Goal: Find specific page/section: Find specific page/section

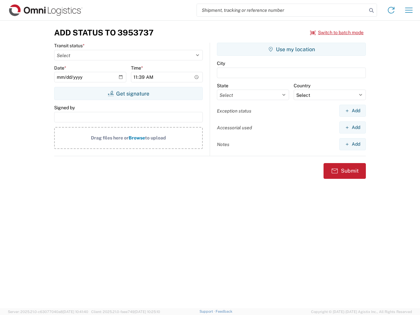
click at [282, 10] on input "search" at bounding box center [282, 10] width 170 height 12
click at [371, 10] on icon at bounding box center [371, 10] width 9 height 9
click at [391, 10] on icon at bounding box center [391, 10] width 10 height 10
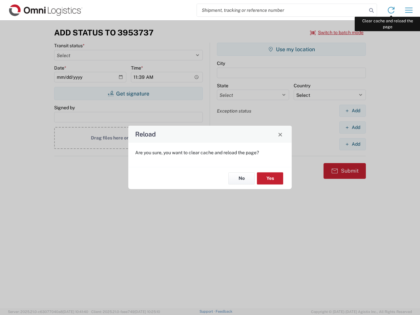
click at [409, 10] on div "Reload Are you sure, you want to clear cache and reload the page? No Yes" at bounding box center [210, 157] width 420 height 315
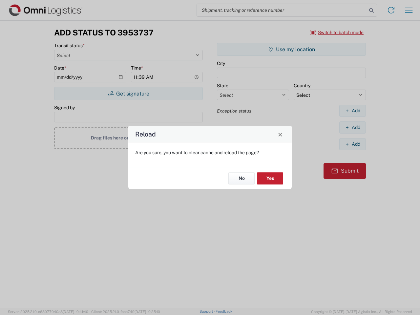
click at [337, 32] on div "Reload Are you sure, you want to clear cache and reload the page? No Yes" at bounding box center [210, 157] width 420 height 315
click at [128, 93] on div "Reload Are you sure, you want to clear cache and reload the page? No Yes" at bounding box center [210, 157] width 420 height 315
click at [291, 49] on div "Reload Are you sure, you want to clear cache and reload the page? No Yes" at bounding box center [210, 157] width 420 height 315
click at [352, 111] on div "Reload Are you sure, you want to clear cache and reload the page? No Yes" at bounding box center [210, 157] width 420 height 315
click at [352, 127] on div "Reload Are you sure, you want to clear cache and reload the page? No Yes" at bounding box center [210, 157] width 420 height 315
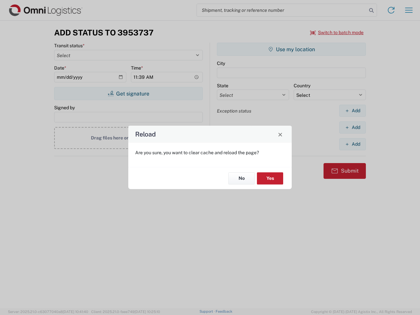
click at [352, 144] on div "Reload Are you sure, you want to clear cache and reload the page? No Yes" at bounding box center [210, 157] width 420 height 315
